Goal: Check status

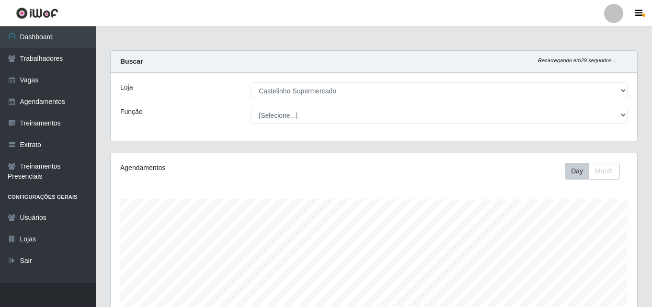
select select "377"
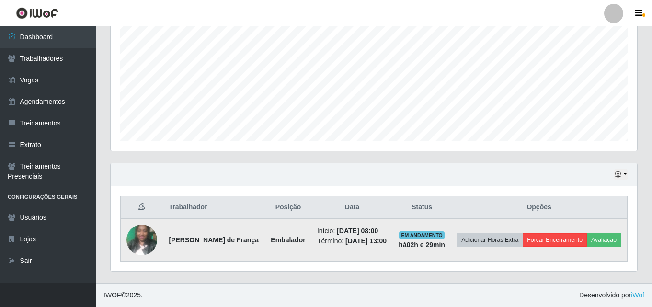
scroll to position [199, 527]
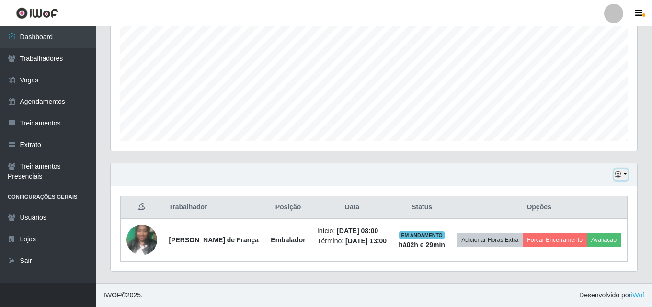
click at [625, 169] on button "button" at bounding box center [620, 174] width 13 height 11
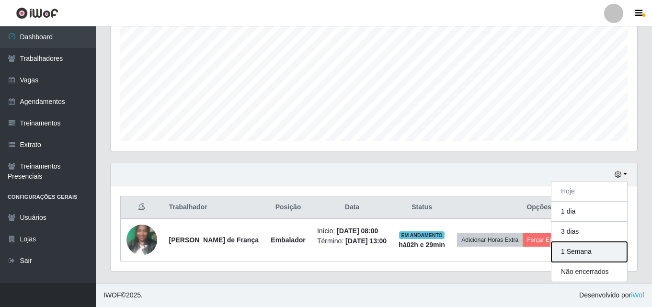
click at [596, 252] on button "1 Semana" at bounding box center [590, 252] width 76 height 20
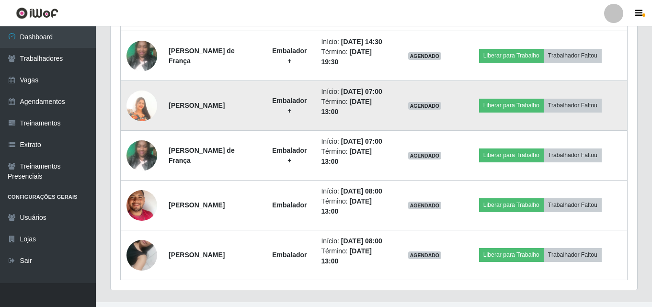
scroll to position [707, 0]
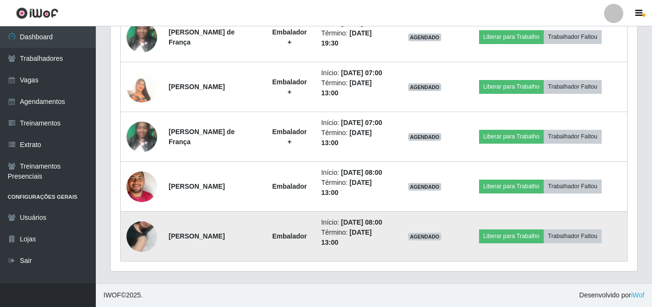
click at [140, 230] on img at bounding box center [142, 236] width 31 height 55
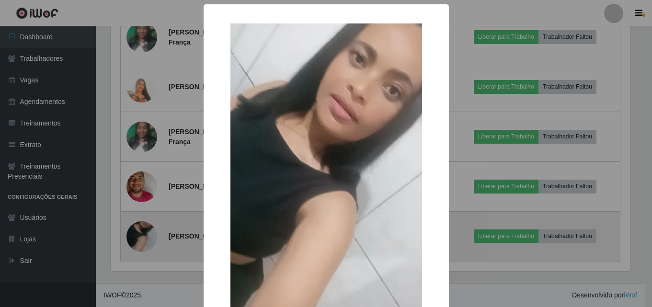
scroll to position [199, 522]
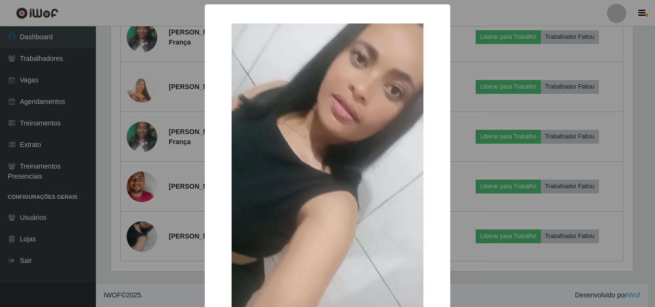
click at [502, 16] on div "× OK Cancel" at bounding box center [327, 153] width 655 height 307
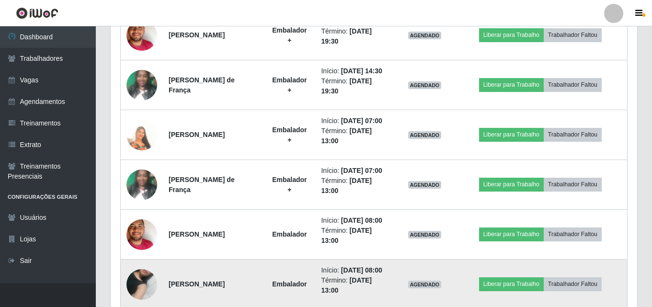
scroll to position [707, 0]
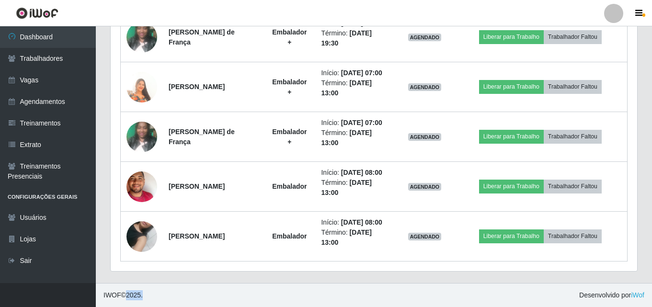
drag, startPoint x: 130, startPoint y: 293, endPoint x: 146, endPoint y: 294, distance: 16.3
click at [146, 294] on footer "IWOF © 2025 . Desenvolvido por iWof" at bounding box center [374, 295] width 556 height 24
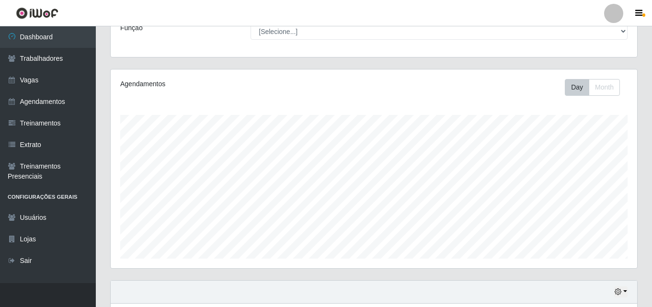
scroll to position [0, 0]
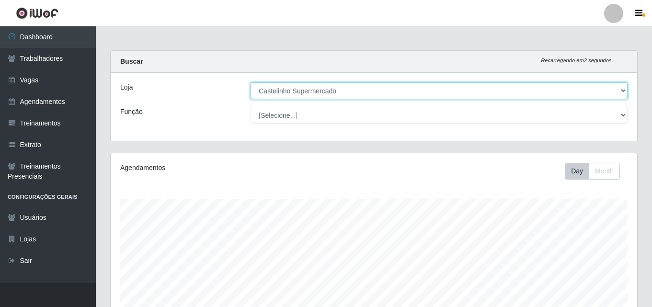
click at [625, 92] on select "[Selecione...] Castelinho Supermercado" at bounding box center [439, 90] width 377 height 17
click at [251, 82] on select "[Selecione...] Castelinho Supermercado" at bounding box center [439, 90] width 377 height 17
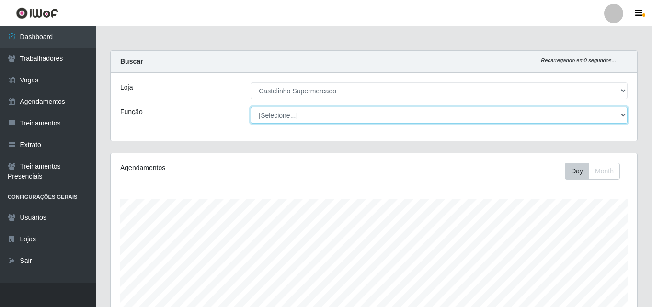
click at [622, 114] on select "[Selecione...] ASG ASG + ASG ++ Balconista de Açougue Balconista de Açougue + B…" at bounding box center [439, 115] width 377 height 17
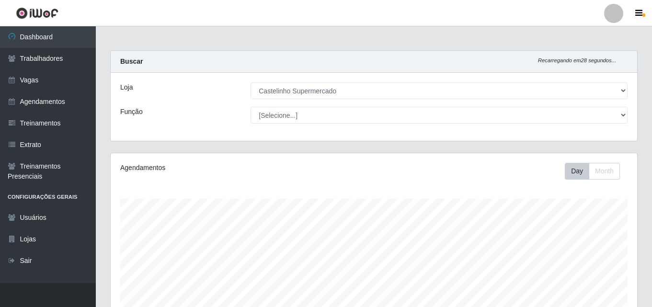
click at [169, 99] on div "Loja [Selecione...] Castelinho Supermercado Função [Selecione...] ASG ASG + ASG…" at bounding box center [374, 107] width 527 height 68
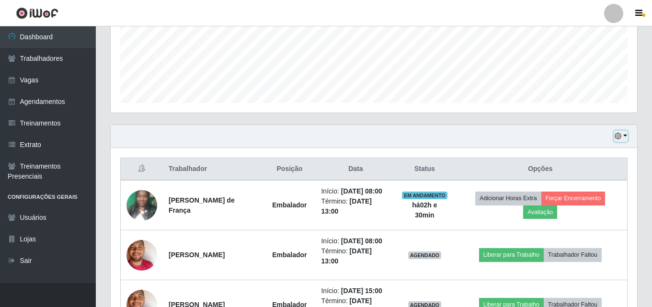
click at [627, 139] on button "button" at bounding box center [620, 136] width 13 height 11
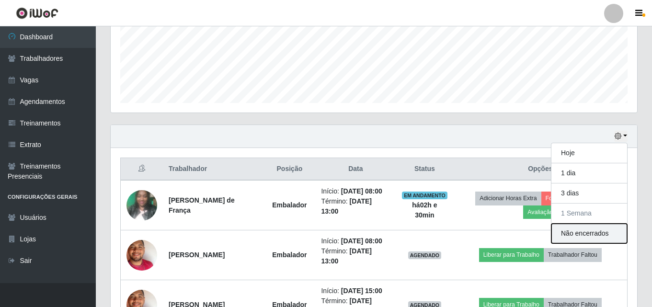
click at [603, 235] on button "Não encerrados" at bounding box center [590, 234] width 76 height 20
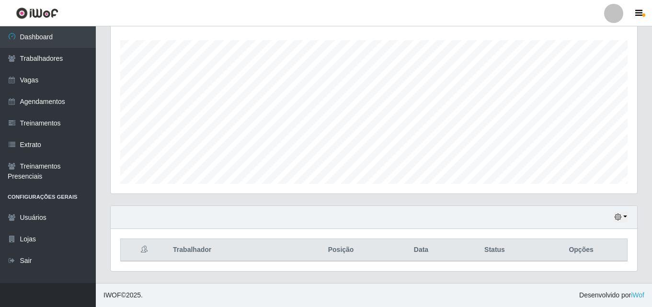
scroll to position [15, 0]
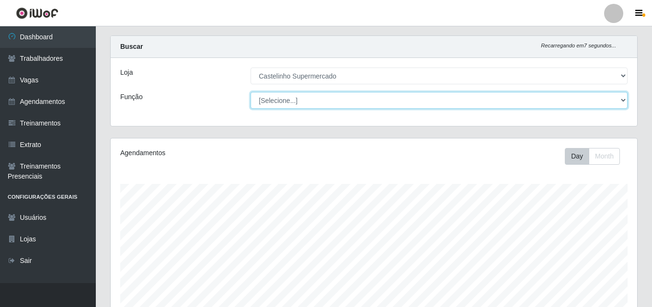
click at [626, 99] on select "[Selecione...] ASG ASG + ASG ++ Balconista de Açougue Balconista de Açougue + B…" at bounding box center [439, 100] width 377 height 17
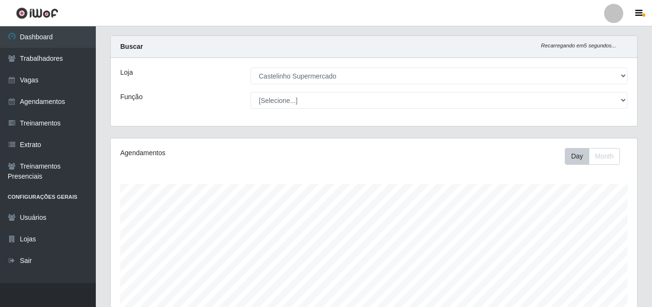
click at [644, 59] on div "Carregando... Buscar Recarregando em 5 segundos... [PERSON_NAME] [Selecione...]…" at bounding box center [374, 86] width 542 height 103
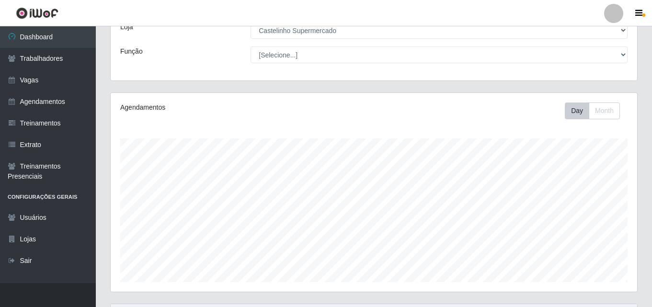
scroll to position [159, 0]
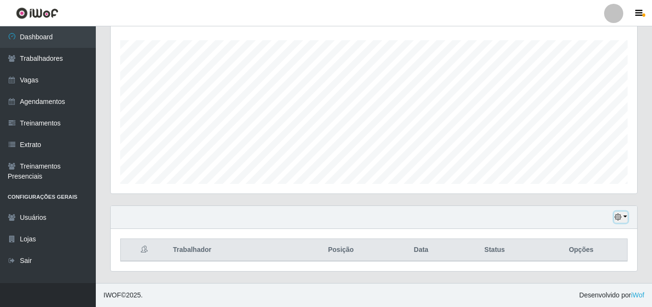
click at [624, 217] on button "button" at bounding box center [620, 217] width 13 height 11
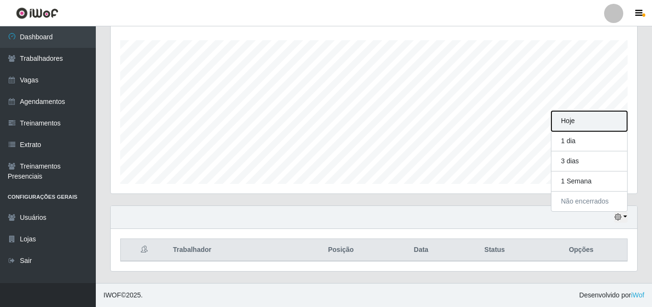
click at [596, 119] on button "Hoje" at bounding box center [590, 121] width 76 height 20
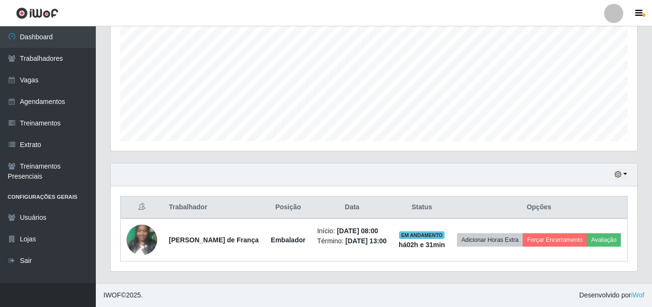
scroll to position [208, 0]
